Goal: Task Accomplishment & Management: Manage account settings

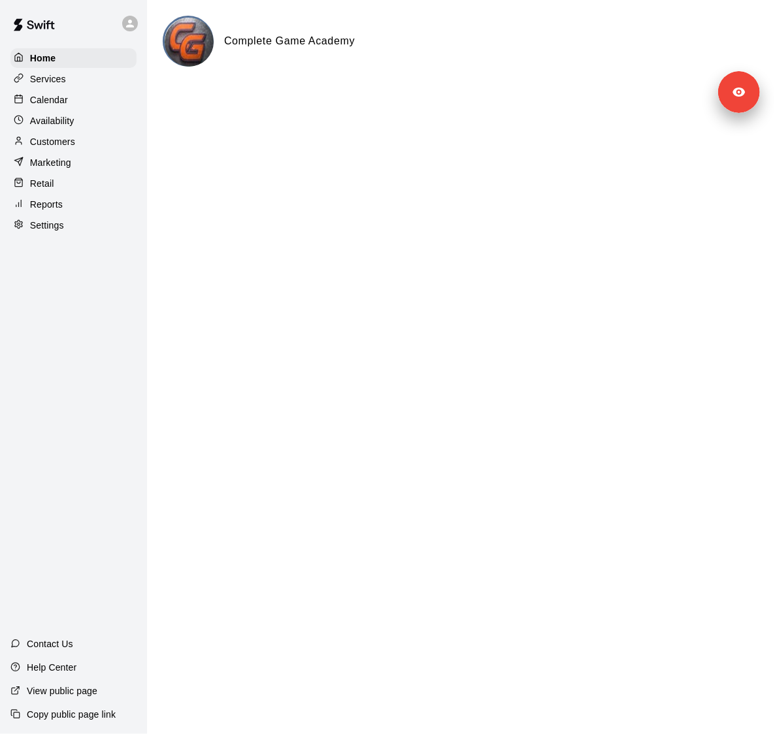
click at [77, 101] on div "Calendar" at bounding box center [73, 100] width 126 height 20
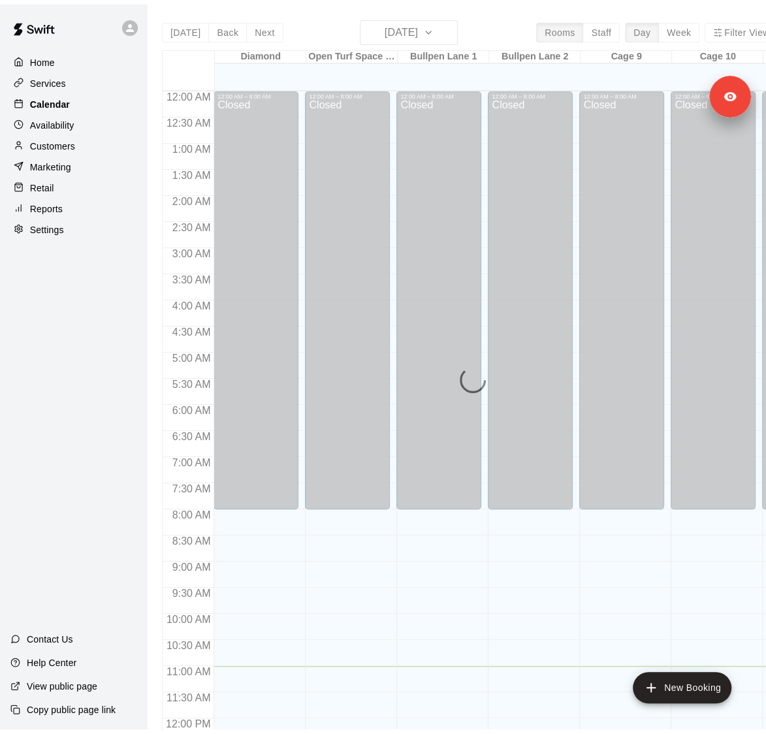
scroll to position [552, 0]
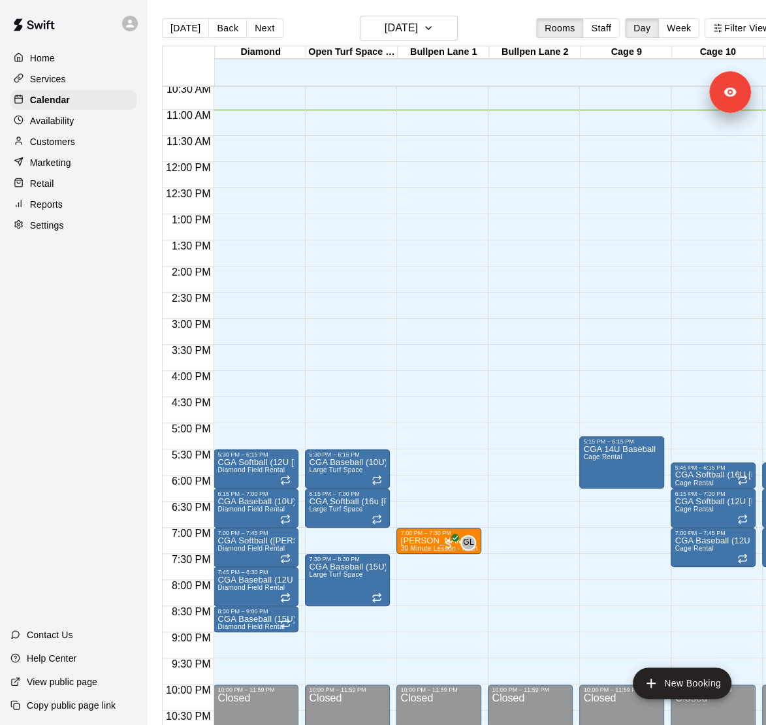
click at [76, 223] on div "Settings" at bounding box center [73, 226] width 126 height 20
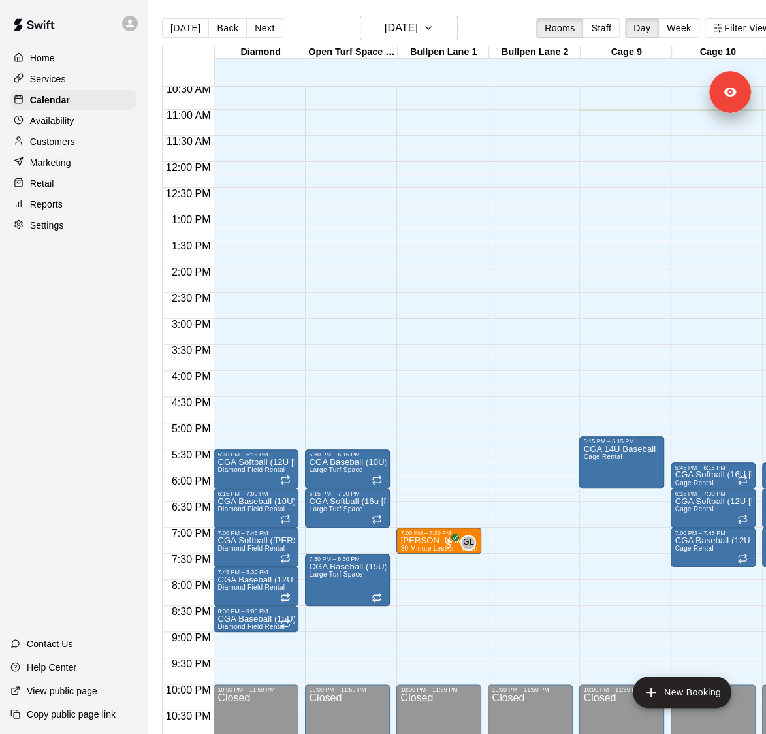
select select "**"
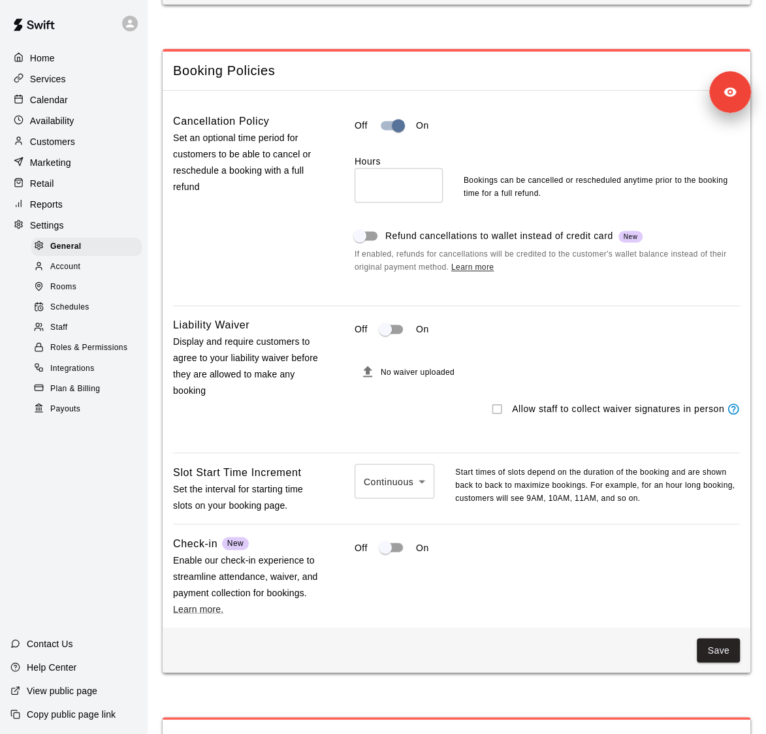
scroll to position [1118, 0]
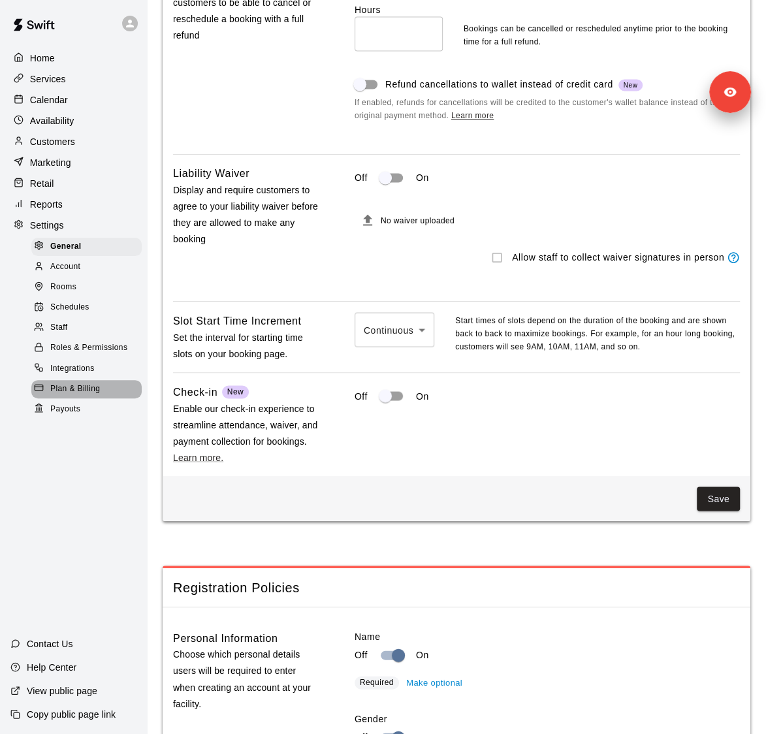
click at [89, 385] on span "Plan & Billing" at bounding box center [75, 389] width 50 height 13
